Goal: Task Accomplishment & Management: Use online tool/utility

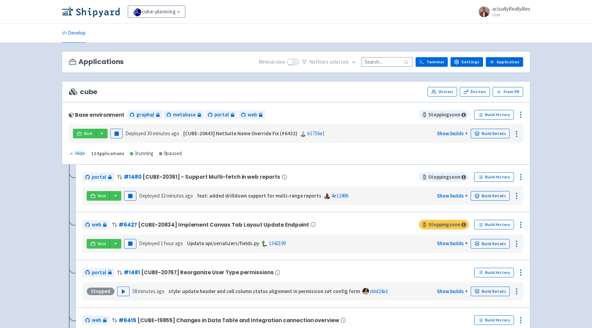
click at [324, 210] on div "portal # 1480 [CUBE-20361] - Support Multi-fetch in web reports Stopping soon B…" at bounding box center [302, 189] width 455 height 48
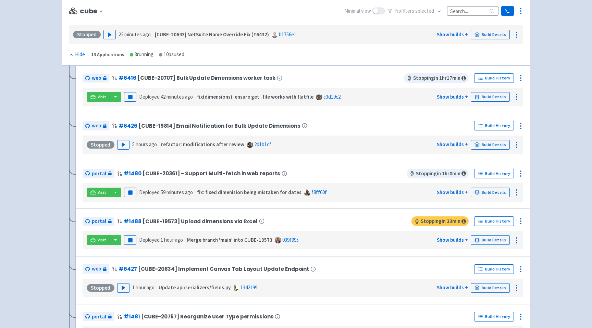
scroll to position [104, 0]
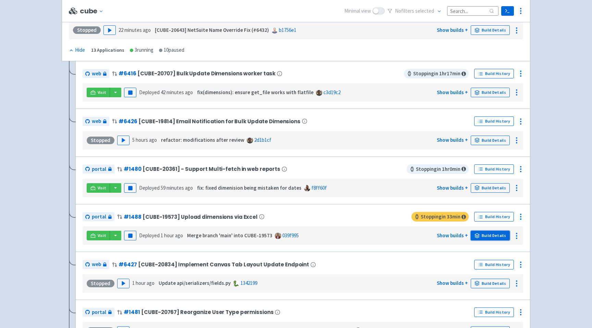
click at [496, 236] on link "Build Details" at bounding box center [490, 236] width 39 height 10
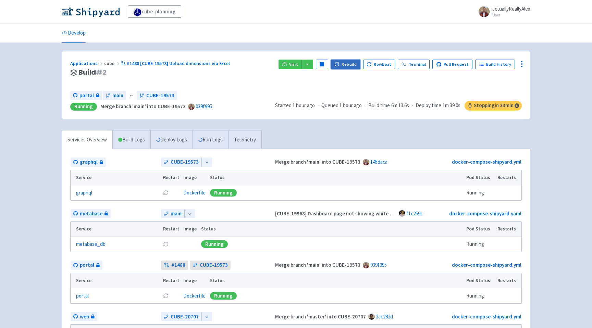
click at [356, 65] on button "Rebuild" at bounding box center [345, 65] width 29 height 10
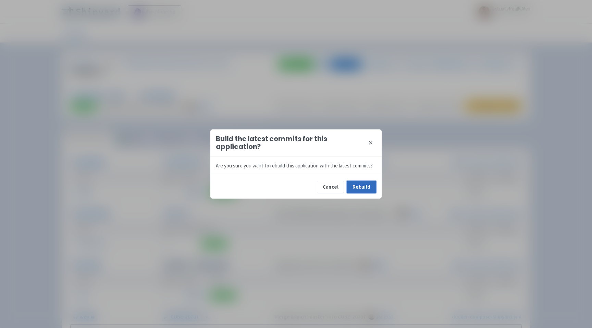
click at [362, 186] on button "Rebuild" at bounding box center [361, 187] width 29 height 12
